Goal: Task Accomplishment & Management: Complete application form

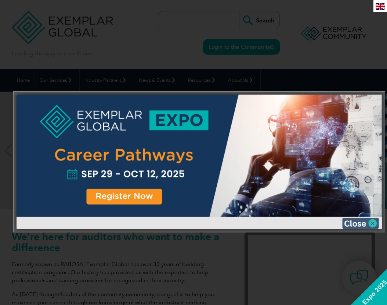
click at [360, 220] on img at bounding box center [360, 223] width 37 height 11
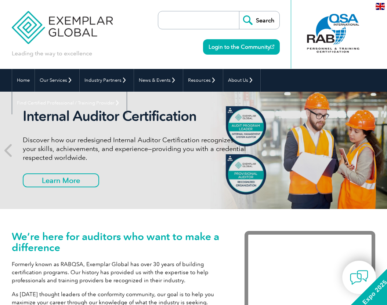
click at [384, 227] on div "We’re here for auditors who want to make a difference Formerly known as RABQSA,…" at bounding box center [193, 282] width 387 height 146
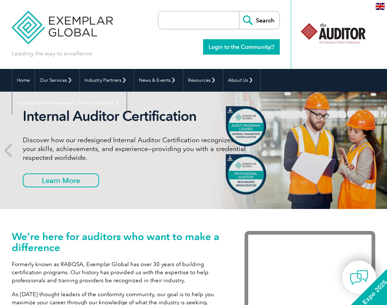
click at [236, 44] on link "Login to the Community" at bounding box center [241, 46] width 77 height 15
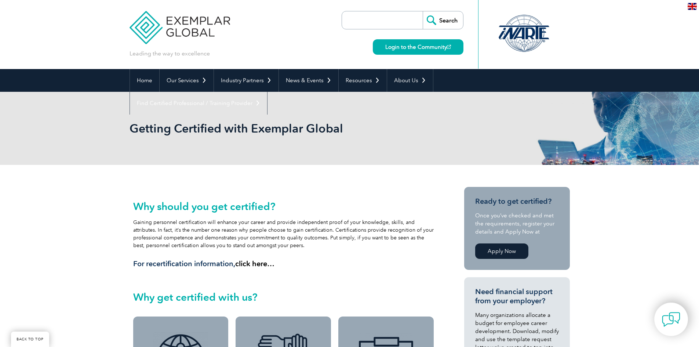
scroll to position [147, 0]
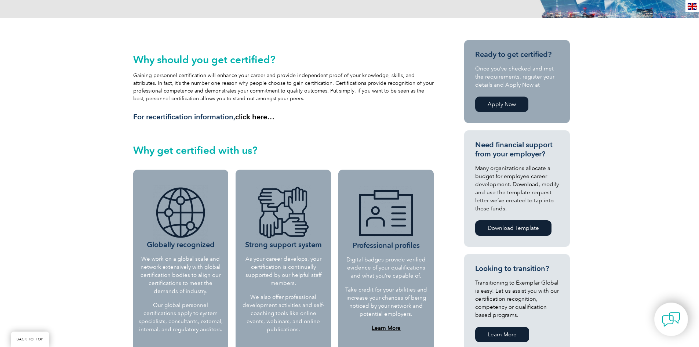
click at [503, 105] on link "Apply Now" at bounding box center [501, 104] width 53 height 15
